Goal: Task Accomplishment & Management: Manage account settings

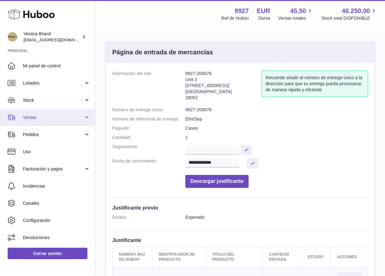
click at [50, 121] on link "Ventas" at bounding box center [47, 117] width 95 height 17
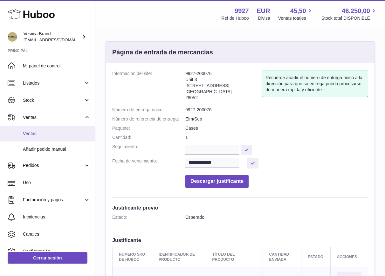
click at [46, 134] on span "Ventas" at bounding box center [56, 134] width 67 height 6
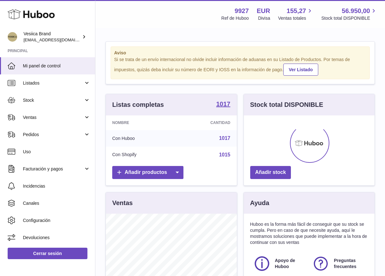
scroll to position [99, 131]
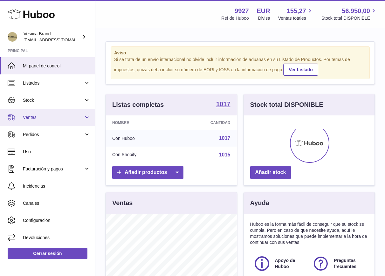
click at [64, 119] on span "Ventas" at bounding box center [53, 117] width 61 height 6
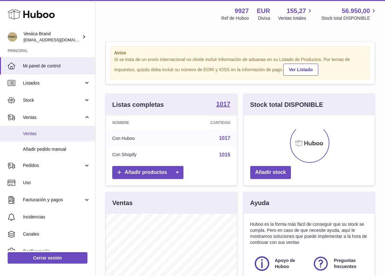
click at [59, 132] on span "Ventas" at bounding box center [56, 134] width 67 height 6
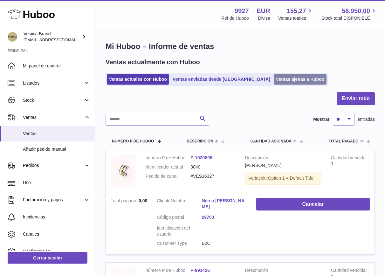
click at [274, 80] on link "Ventas ajenas a Huboo" at bounding box center [300, 79] width 53 height 10
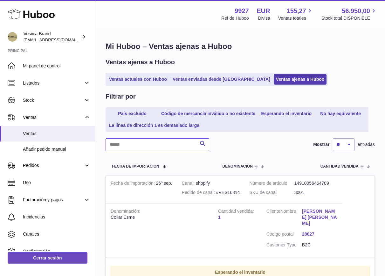
click at [144, 141] on input "text" at bounding box center [158, 144] width 104 height 13
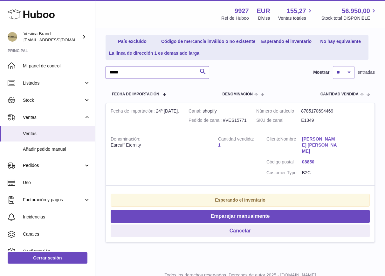
scroll to position [73, 0]
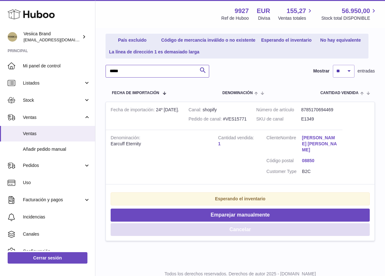
type input "*****"
click at [228, 225] on button "Cancelar" at bounding box center [240, 229] width 259 height 13
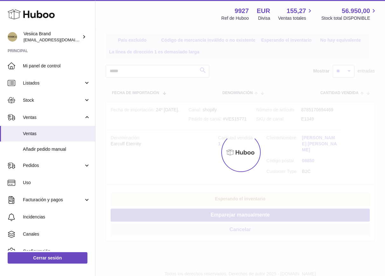
scroll to position [0, 0]
